Goal: Information Seeking & Learning: Learn about a topic

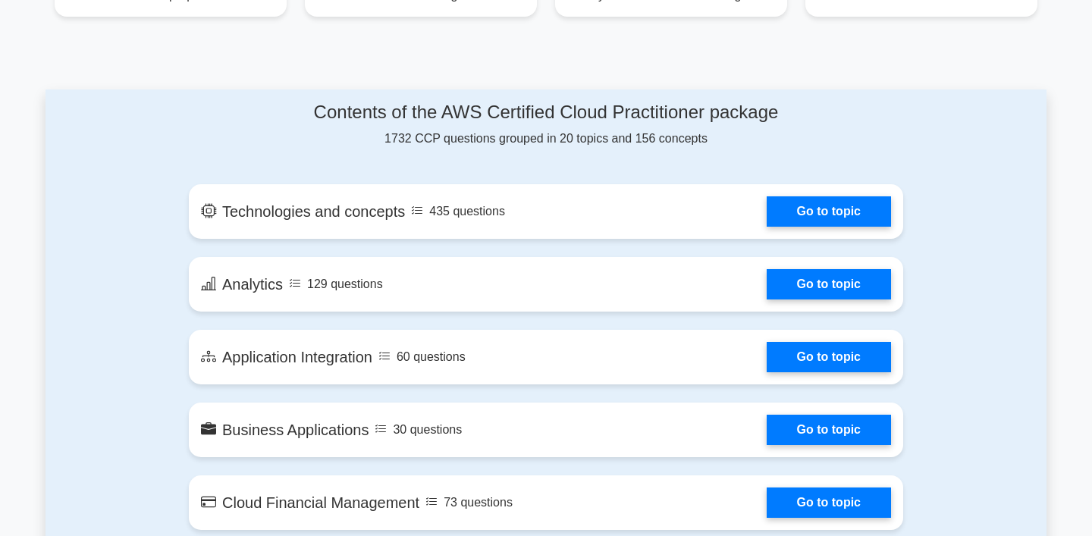
scroll to position [716, 0]
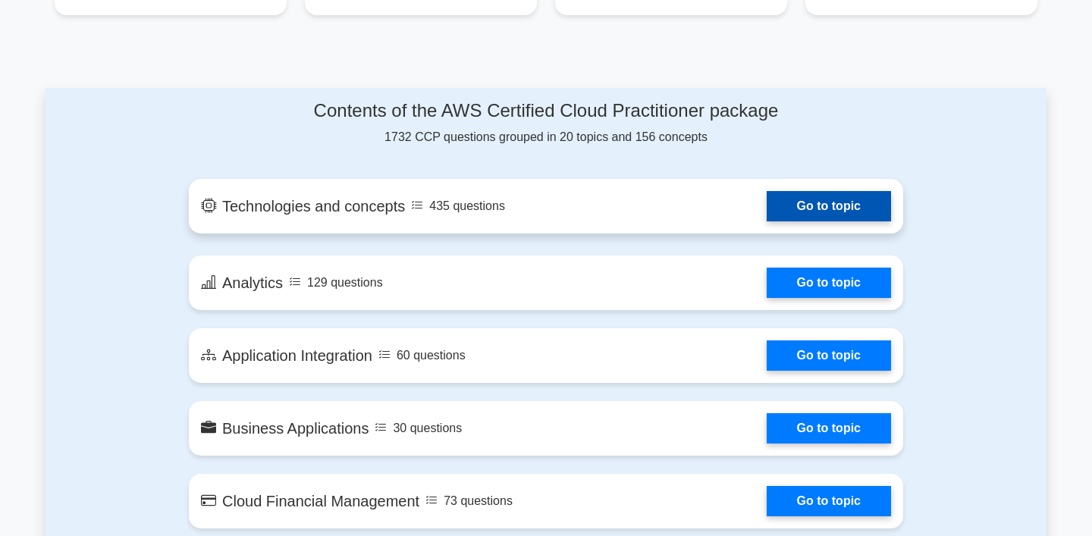
click at [842, 206] on link "Go to topic" at bounding box center [828, 206] width 124 height 30
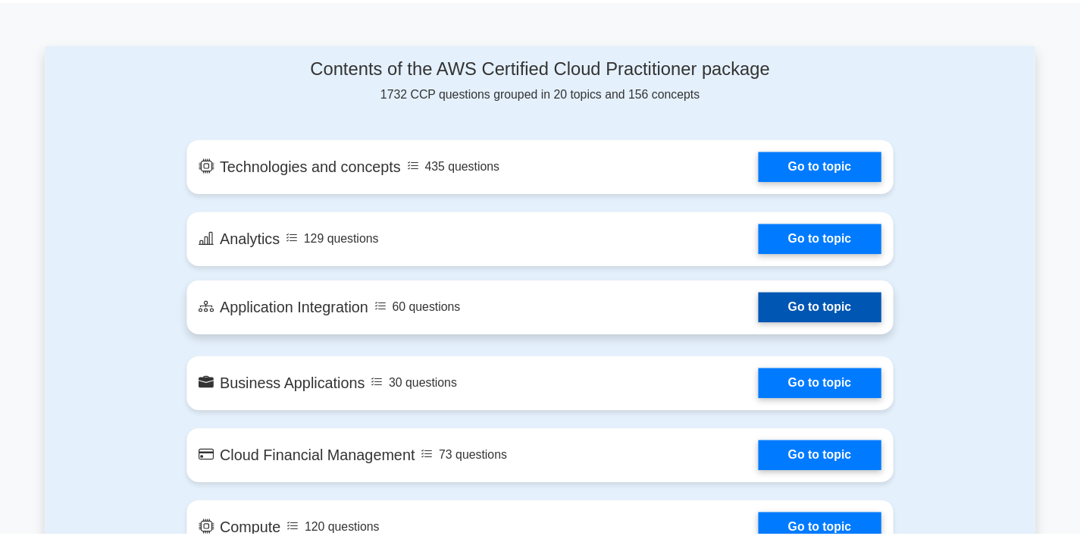
scroll to position [770, 0]
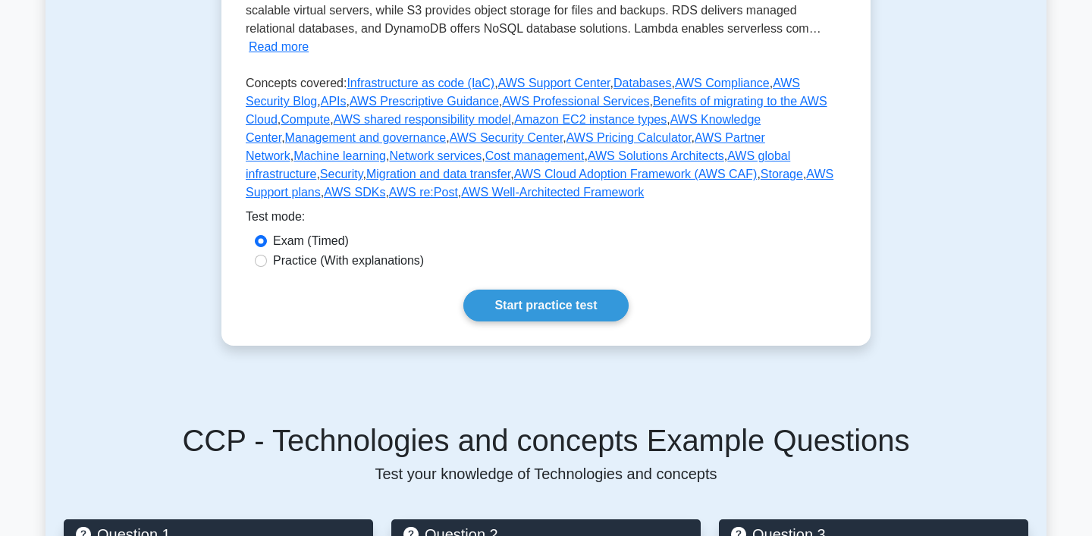
scroll to position [462, 0]
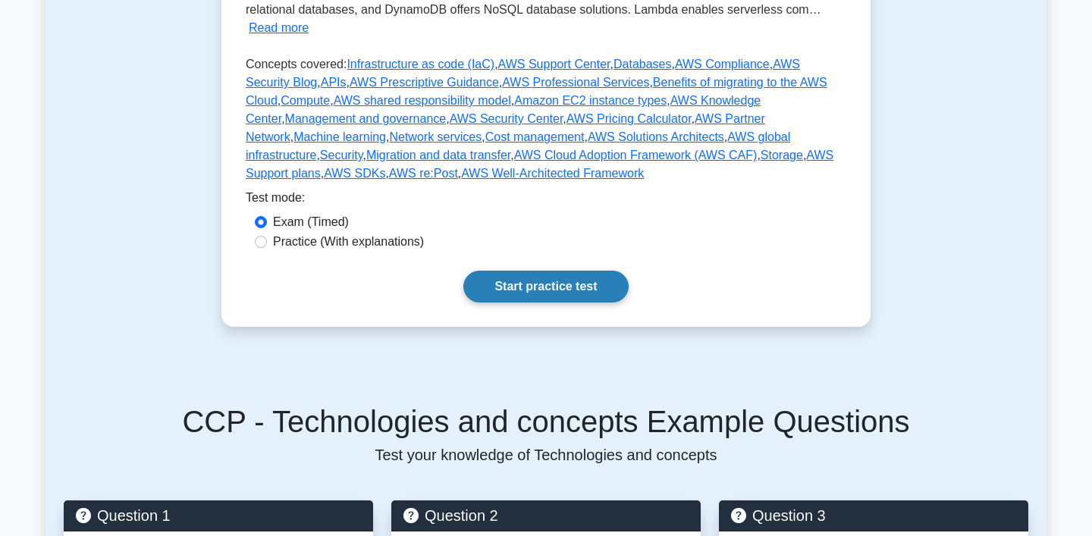
click at [566, 271] on link "Start practice test" at bounding box center [545, 287] width 165 height 32
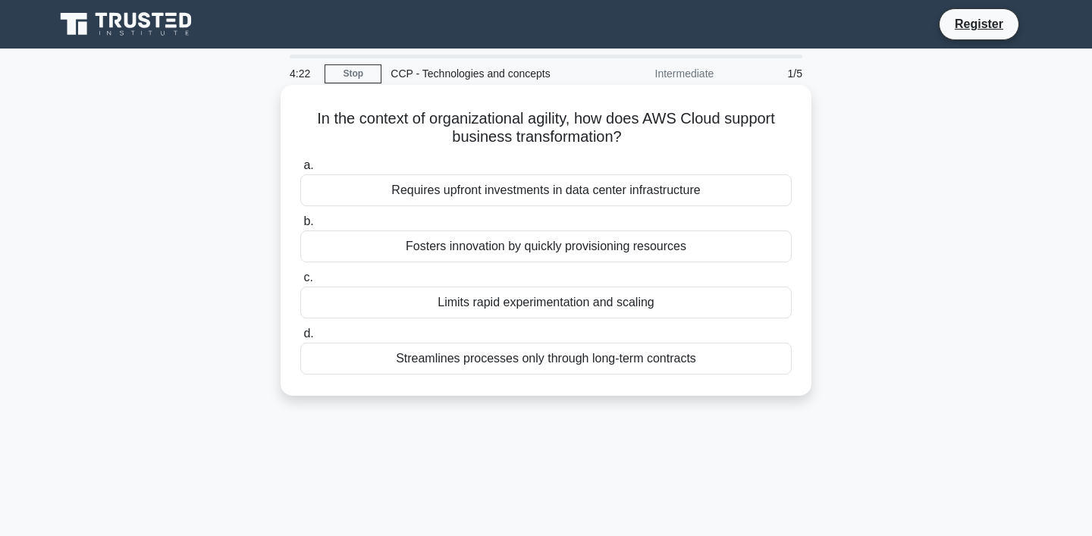
click at [490, 245] on div "Fosters innovation by quickly provisioning resources" at bounding box center [545, 246] width 491 height 32
click at [300, 227] on input "b. Fosters innovation by quickly provisioning resources" at bounding box center [300, 222] width 0 height 10
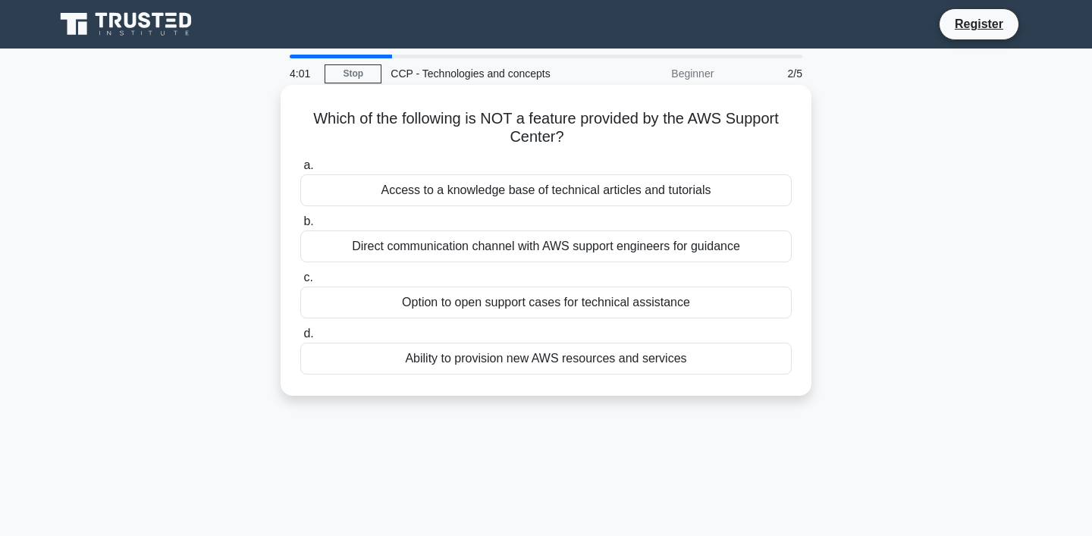
click at [443, 364] on div "Ability to provision new AWS resources and services" at bounding box center [545, 359] width 491 height 32
click at [300, 339] on input "d. Ability to provision new AWS resources and services" at bounding box center [300, 334] width 0 height 10
